Goal: Task Accomplishment & Management: Manage account settings

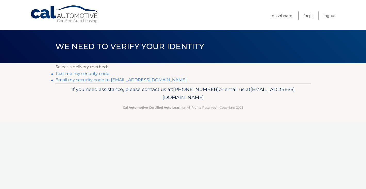
click at [92, 78] on link "Email my security code to m*****@optonline.net" at bounding box center [120, 79] width 131 height 5
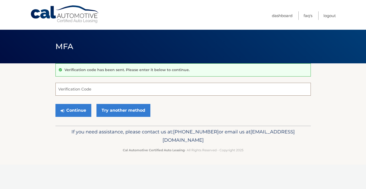
click at [104, 89] on input "Verification Code" at bounding box center [182, 89] width 255 height 13
type input "967460"
click at [77, 109] on button "Continue" at bounding box center [73, 110] width 36 height 13
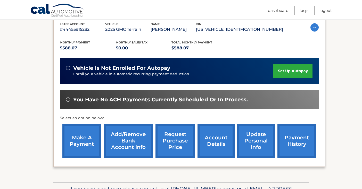
scroll to position [103, 0]
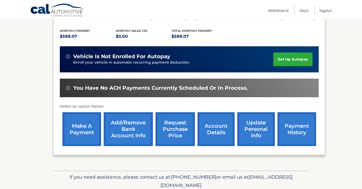
click at [80, 126] on link "make a payment" at bounding box center [81, 129] width 39 height 34
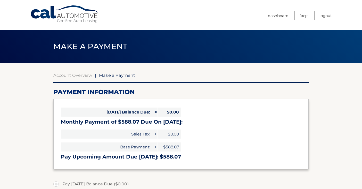
select select "NGNkZjI2YjItOTFkZi00MzNiLTgyNDAtMTA3NzczODFhMWIw"
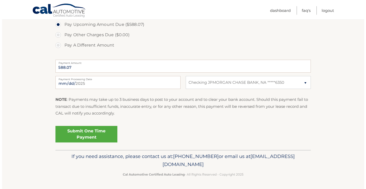
scroll to position [180, 0]
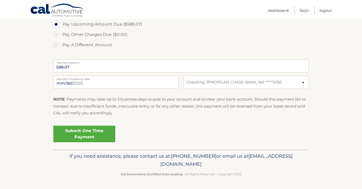
click at [78, 132] on link "Submit One Time Payment" at bounding box center [84, 133] width 62 height 17
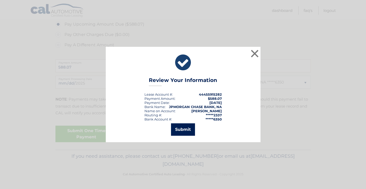
click at [184, 129] on button "Submit" at bounding box center [183, 129] width 24 height 12
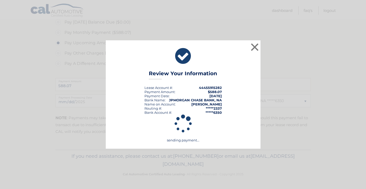
scroll to position [162, 0]
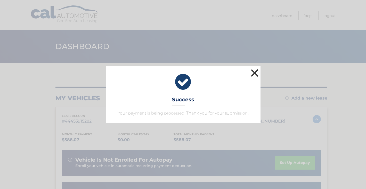
click at [254, 71] on button "×" at bounding box center [255, 73] width 10 height 10
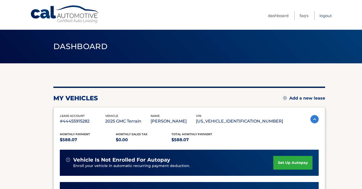
click at [323, 13] on link "Logout" at bounding box center [326, 15] width 12 height 9
